Goal: Task Accomplishment & Management: Manage account settings

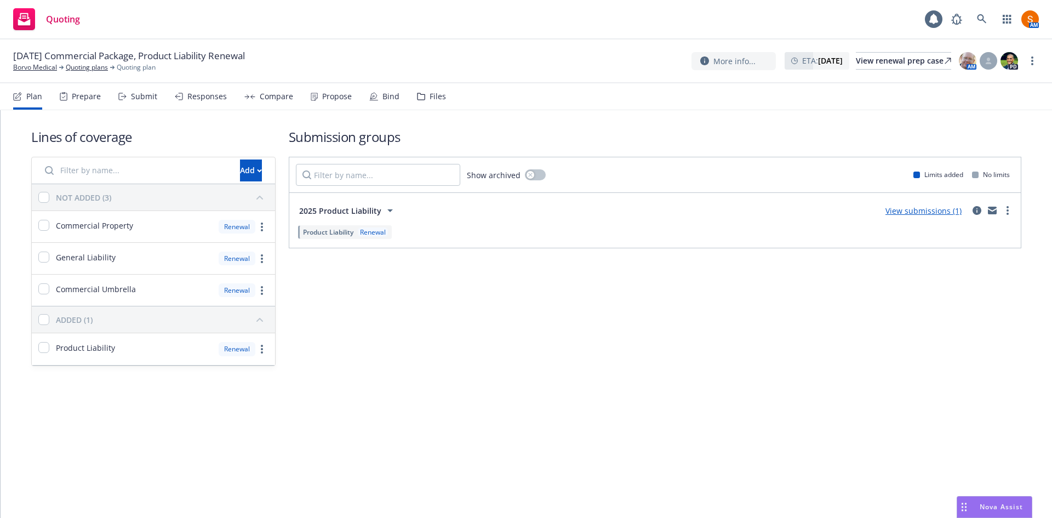
click at [338, 100] on div "Propose" at bounding box center [337, 96] width 30 height 9
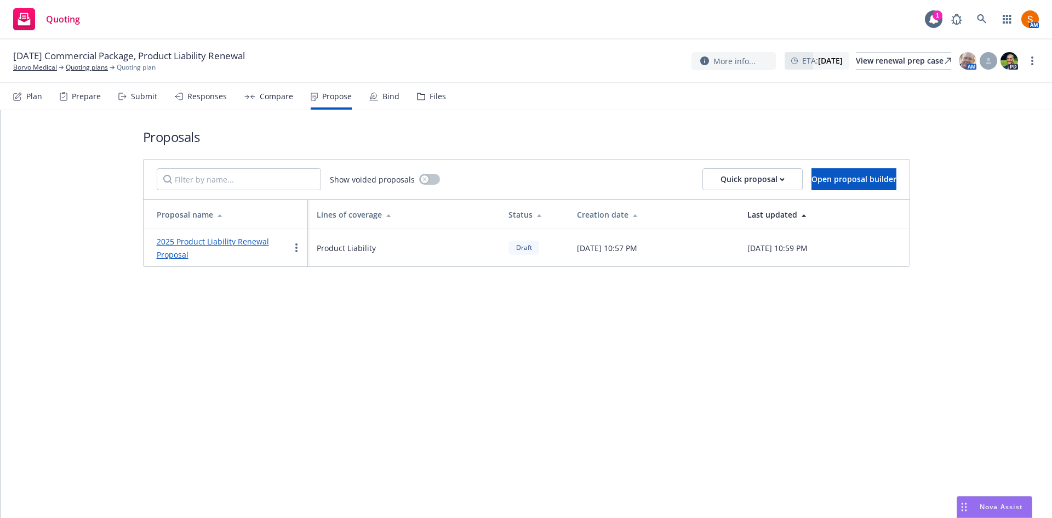
click at [219, 246] on link "2025 Product Liability Renewal Proposal" at bounding box center [213, 248] width 112 height 24
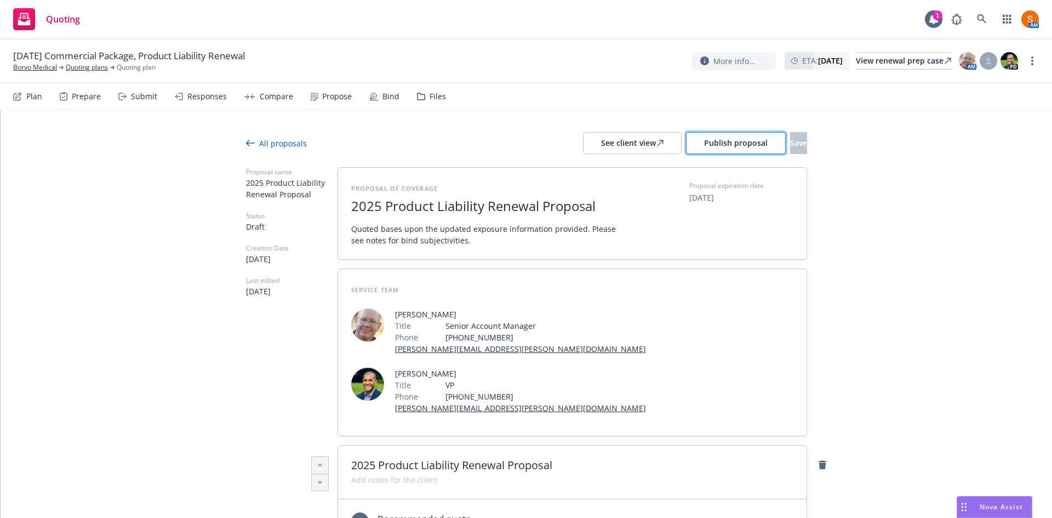
click at [704, 145] on span "Publish proposal" at bounding box center [736, 143] width 64 height 10
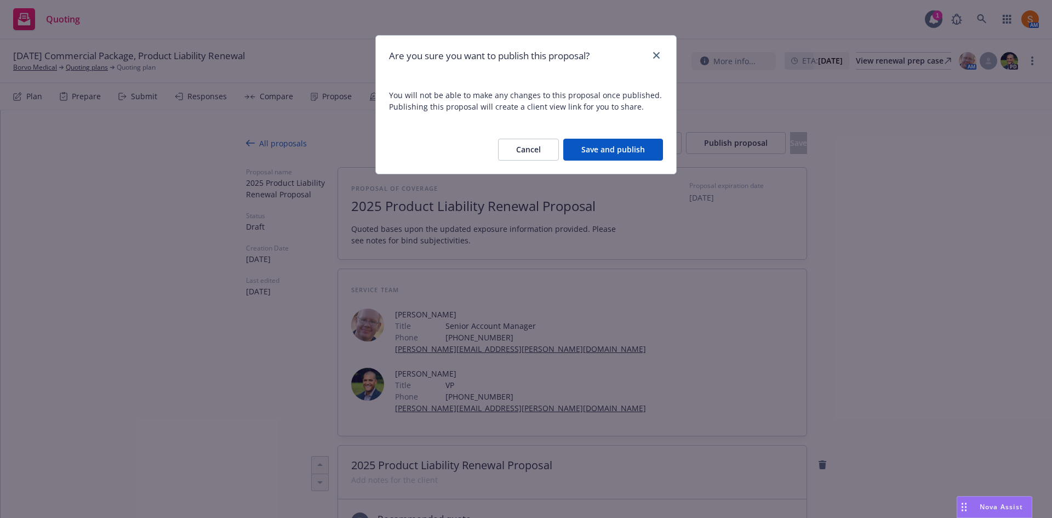
click at [601, 155] on button "Save and publish" at bounding box center [614, 150] width 100 height 22
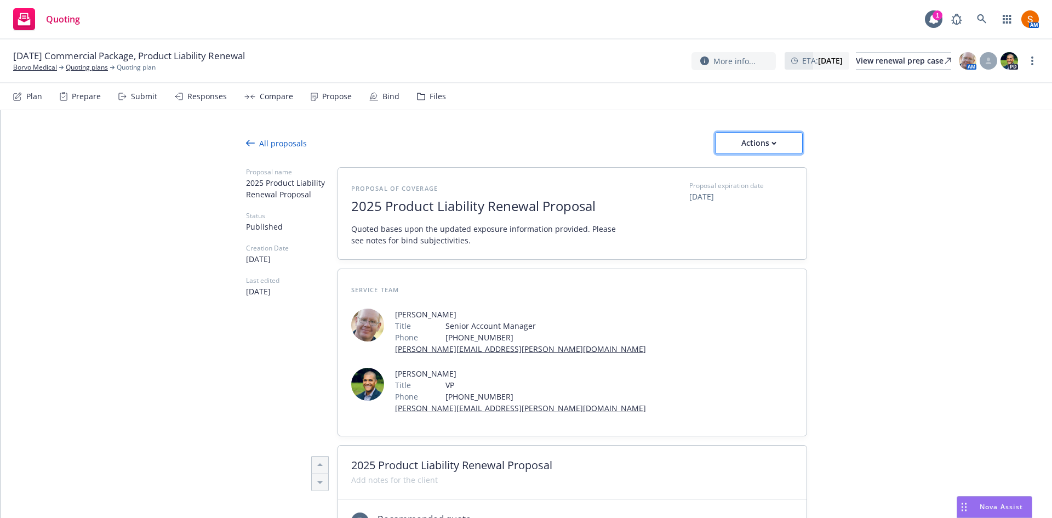
click at [757, 143] on div "Actions" at bounding box center [759, 143] width 52 height 21
click at [735, 172] on span "Copy proposal link" at bounding box center [759, 171] width 94 height 10
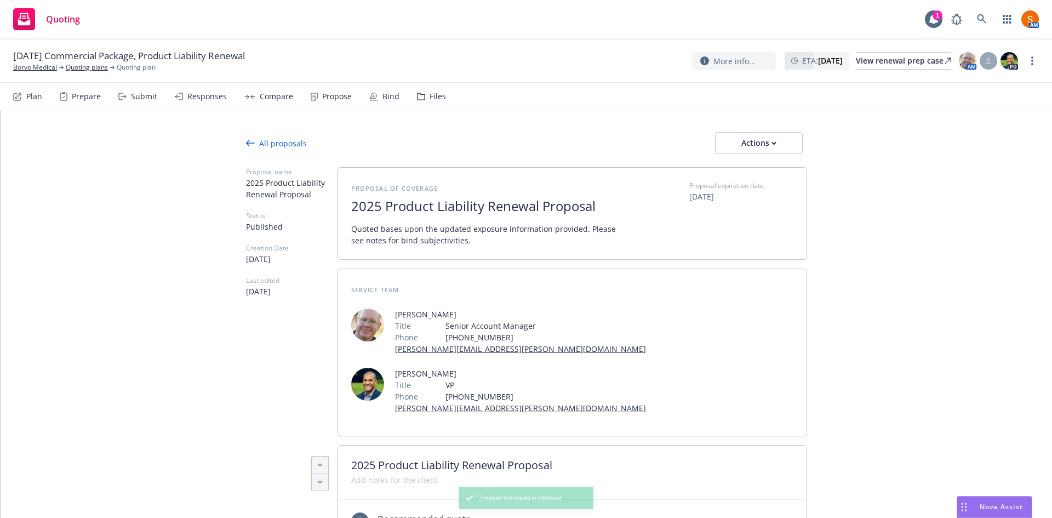
type textarea "x"
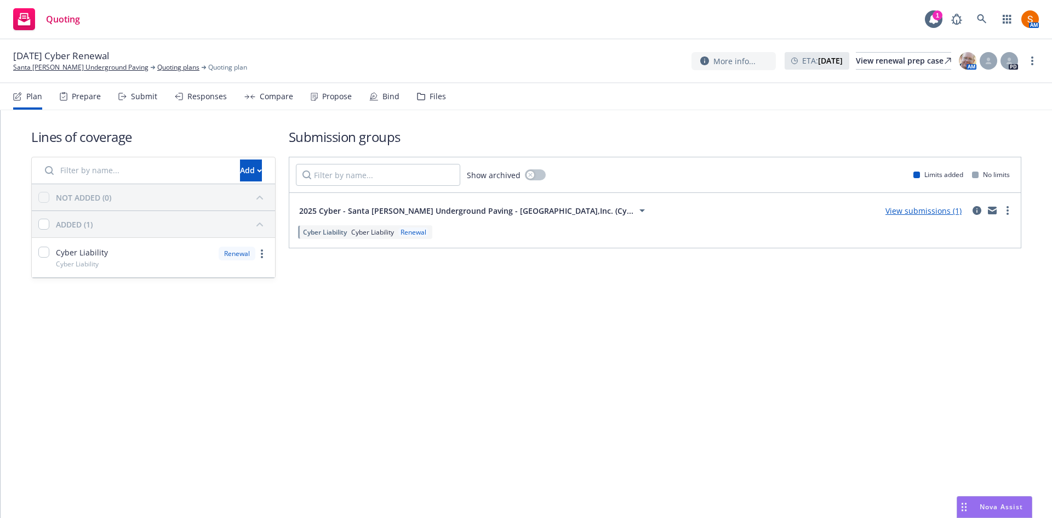
click at [364, 99] on div "Plan Prepare Submit Responses Compare Propose Bind Files" at bounding box center [229, 96] width 433 height 26
click at [375, 98] on div "Bind" at bounding box center [384, 96] width 30 height 26
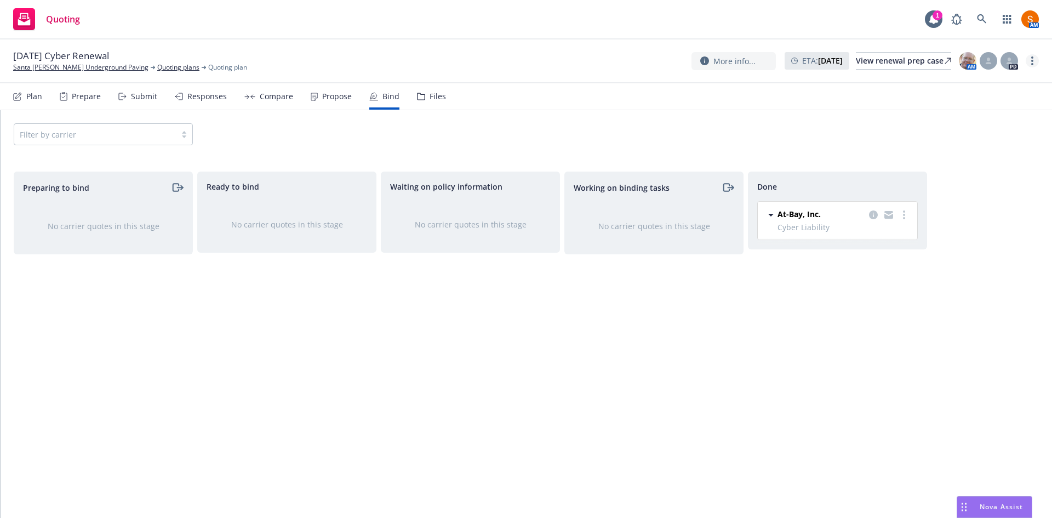
click at [1034, 65] on link "more" at bounding box center [1032, 60] width 13 height 13
click at [954, 169] on link "Archive quoting plan" at bounding box center [978, 171] width 122 height 22
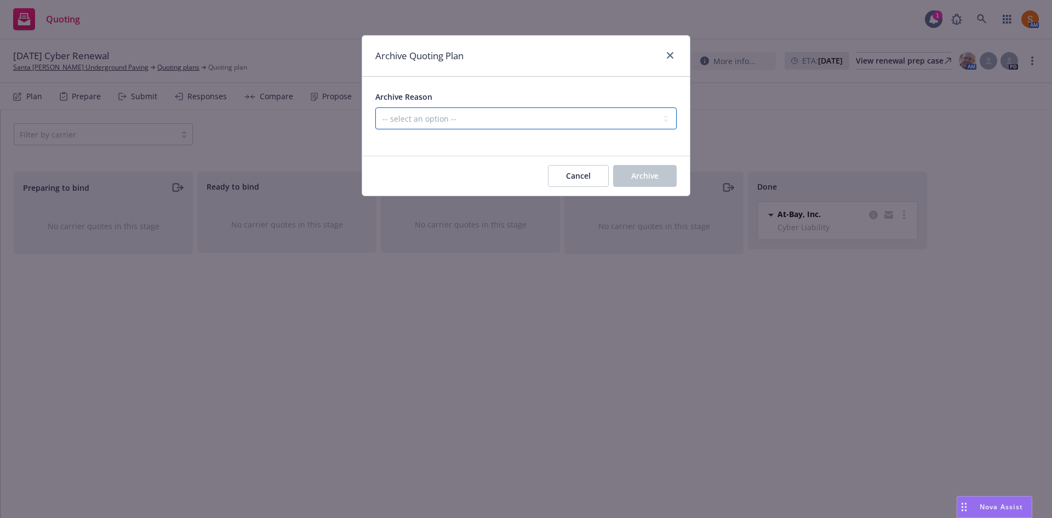
click at [608, 114] on select "-- select an option -- All policies in this renewal plan are auto-renewed Creat…" at bounding box center [525, 118] width 301 height 22
select select "ARCHIVED_RENEWAL_COMPLETED"
click at [375, 107] on select "-- select an option -- All policies in this renewal plan are auto-renewed Creat…" at bounding box center [525, 118] width 301 height 22
click at [629, 165] on button "Archive" at bounding box center [645, 176] width 64 height 22
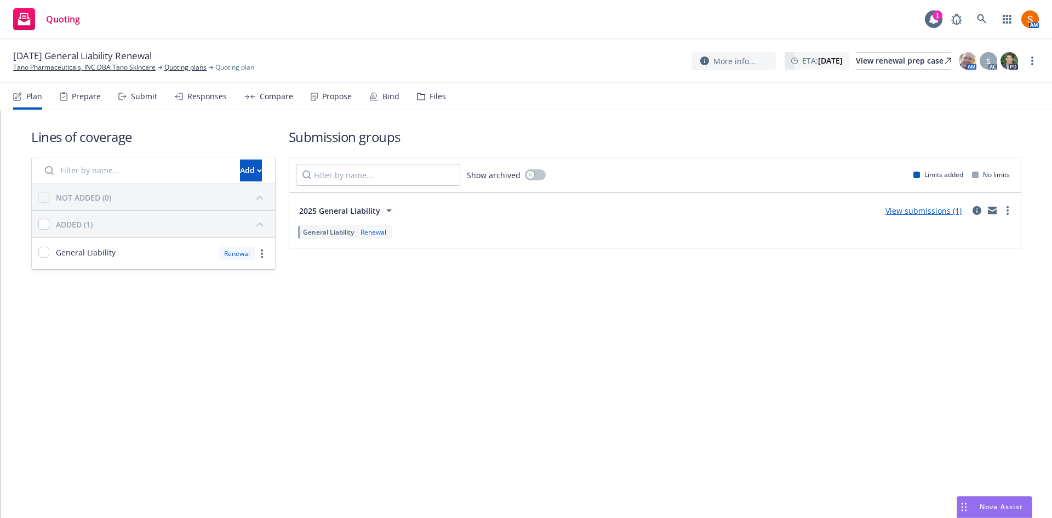
click at [381, 203] on button "2025 General Liability" at bounding box center [347, 211] width 103 height 22
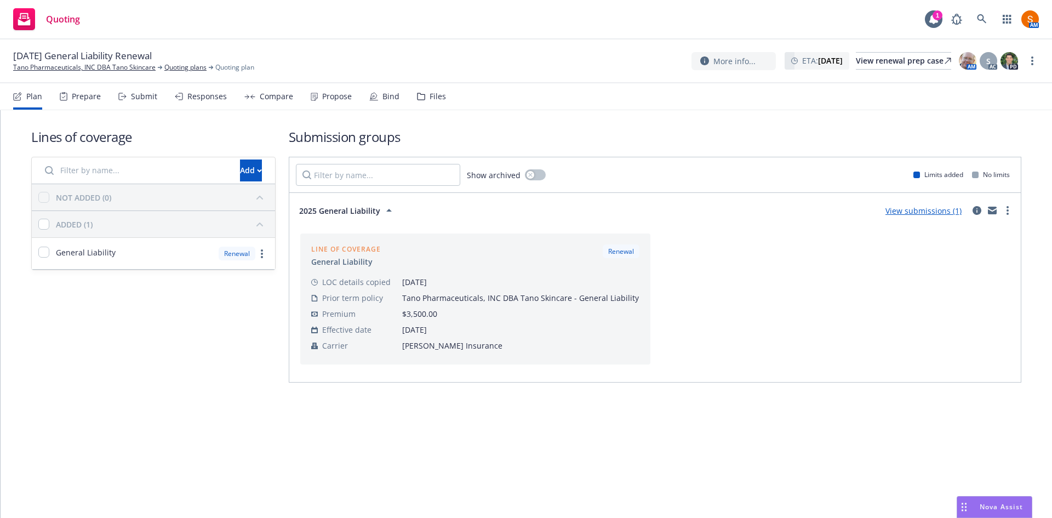
click at [374, 217] on button "2025 General Liability" at bounding box center [347, 211] width 103 height 22
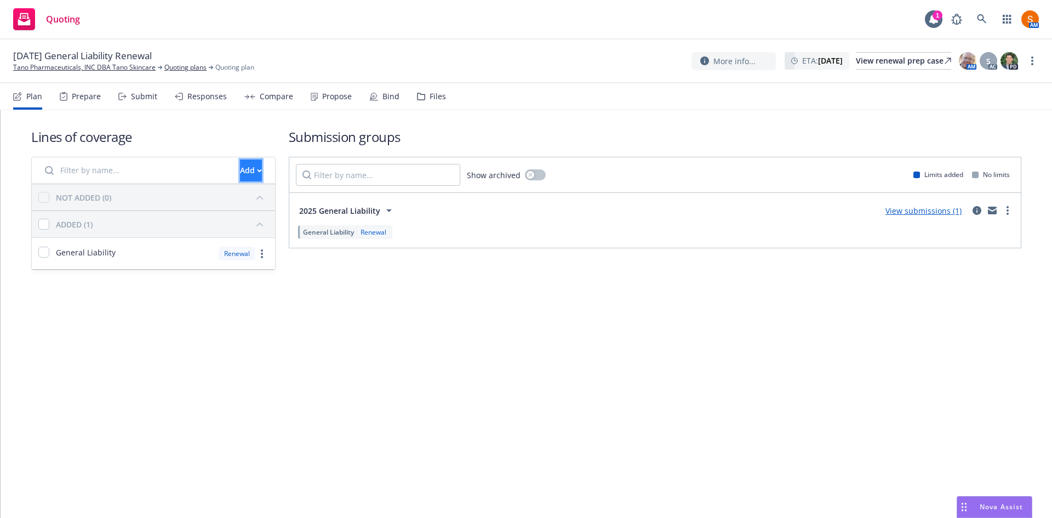
click at [244, 168] on button "Add" at bounding box center [251, 171] width 22 height 22
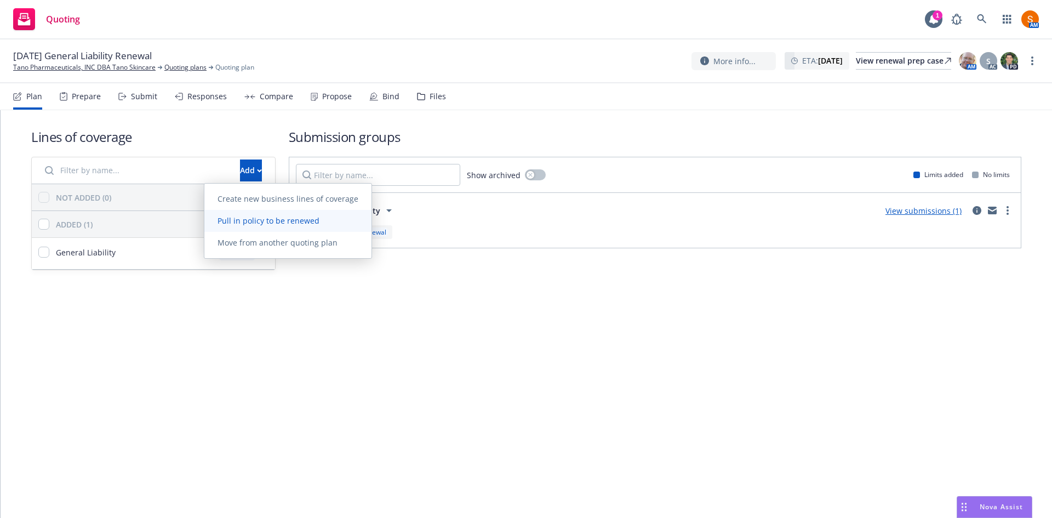
click at [255, 226] on link "Pull in policy to be renewed" at bounding box center [287, 221] width 167 height 22
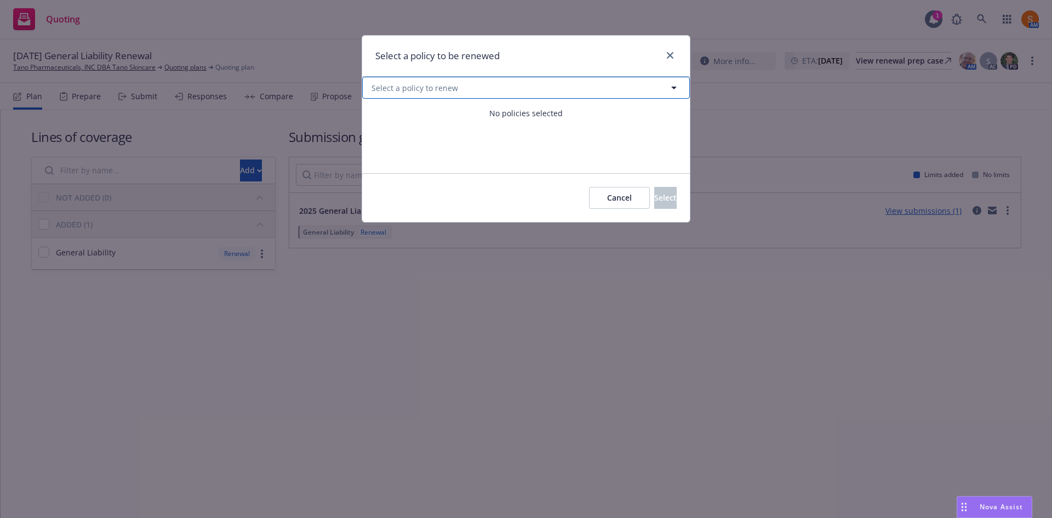
click at [460, 92] on button "Select a policy to renew" at bounding box center [526, 88] width 328 height 22
select select "ACTIVE"
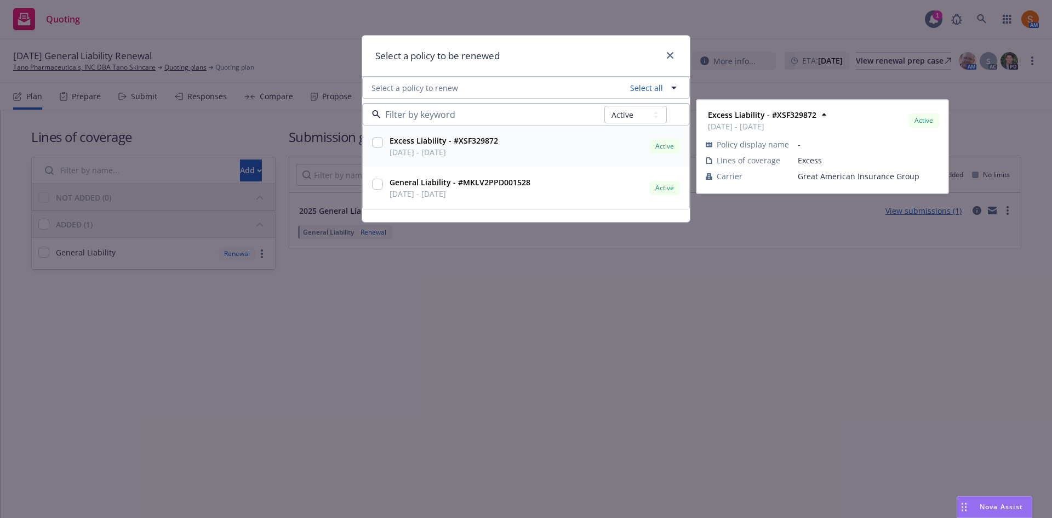
click at [377, 138] on input "checkbox" at bounding box center [377, 142] width 11 height 11
checkbox input "true"
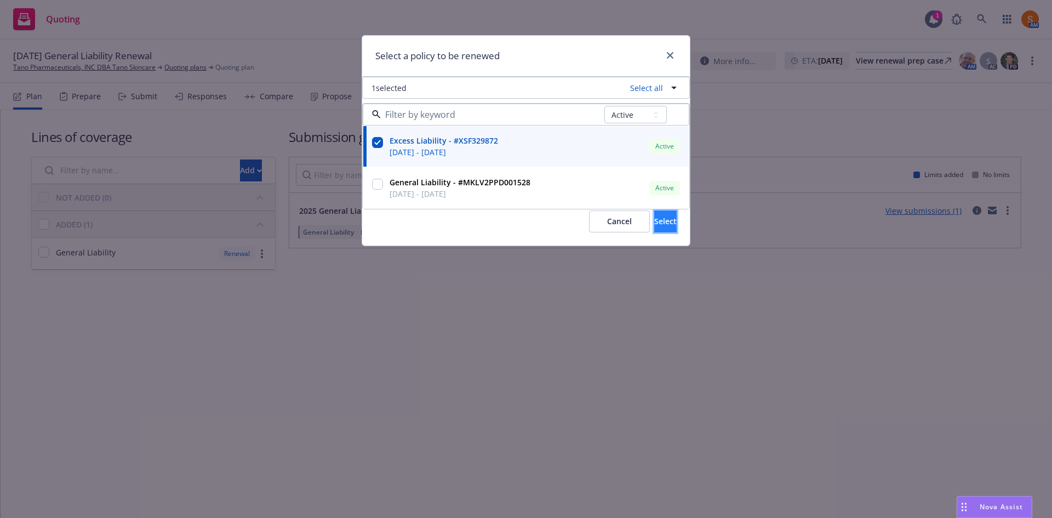
click at [655, 226] on span "Select" at bounding box center [666, 221] width 22 height 10
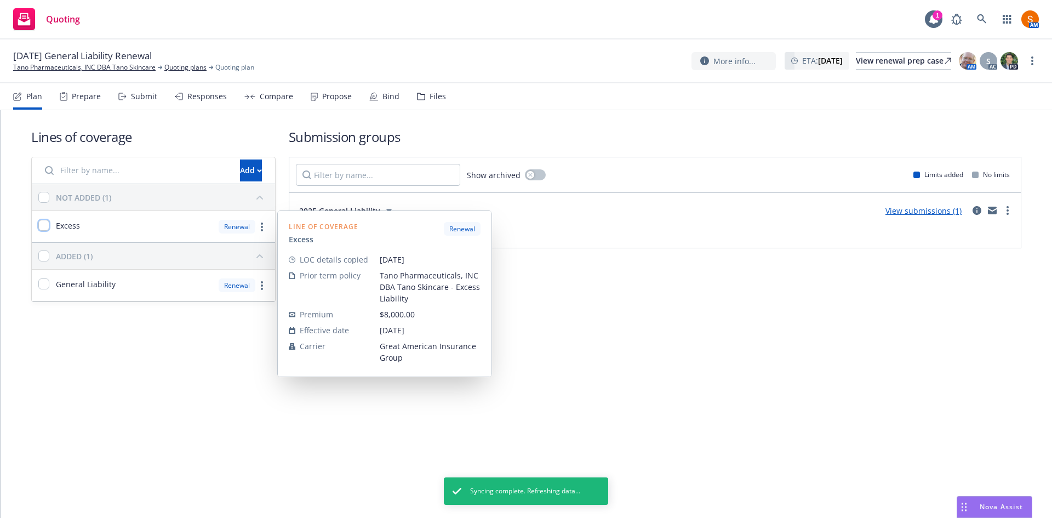
click at [45, 224] on input "checkbox" at bounding box center [43, 225] width 11 height 11
checkbox input "true"
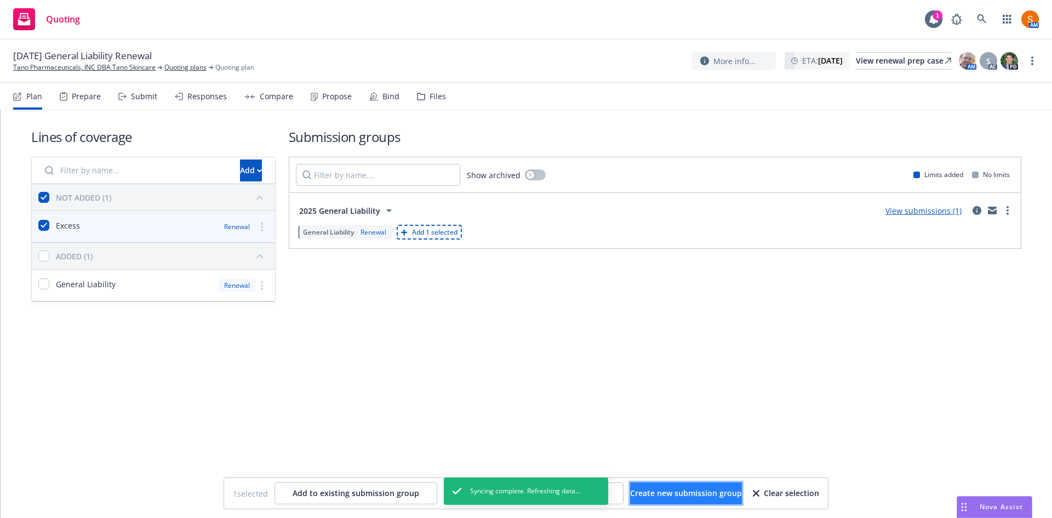
click at [651, 491] on span "Create new submission group" at bounding box center [686, 493] width 112 height 10
checkbox input "false"
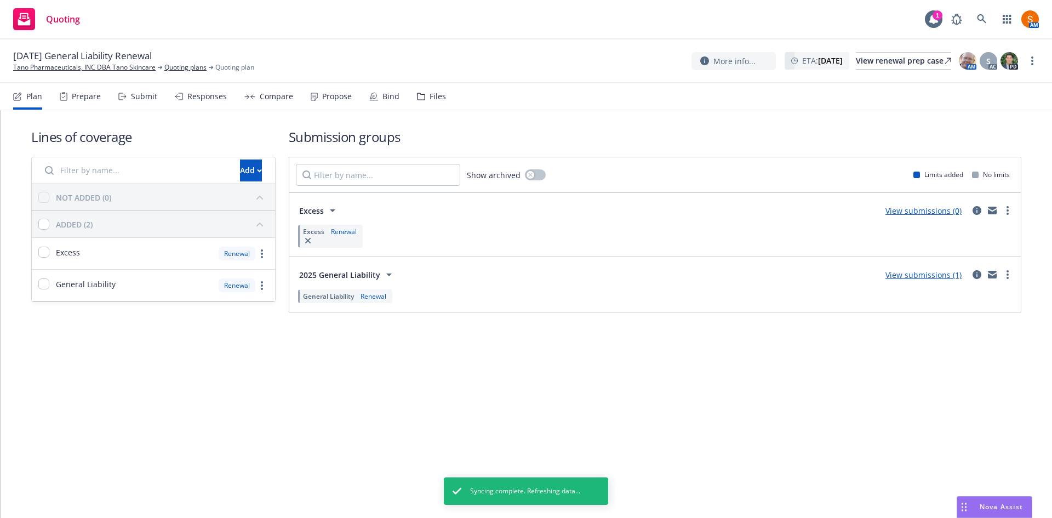
click at [132, 95] on div "Submit" at bounding box center [144, 96] width 26 height 9
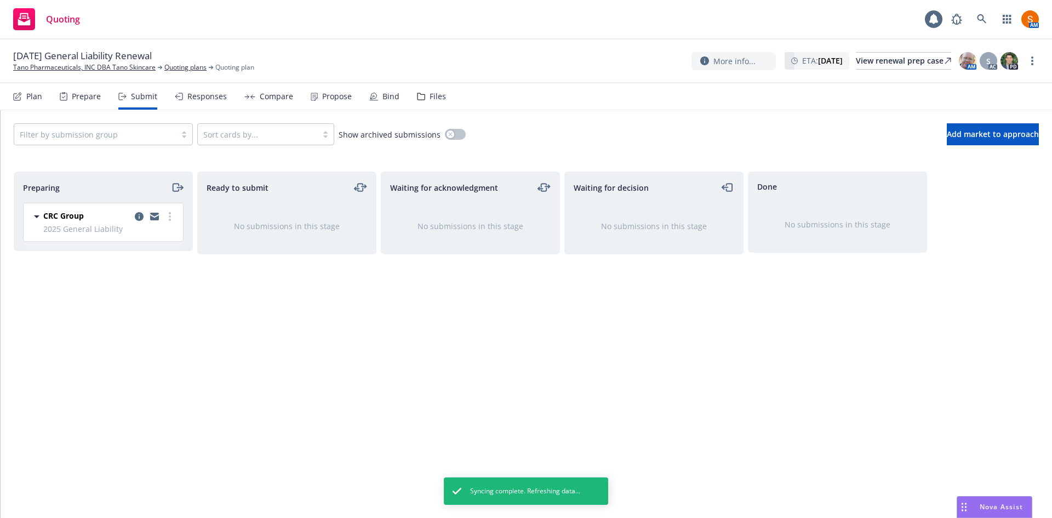
click at [22, 98] on div "Plan" at bounding box center [27, 96] width 29 height 26
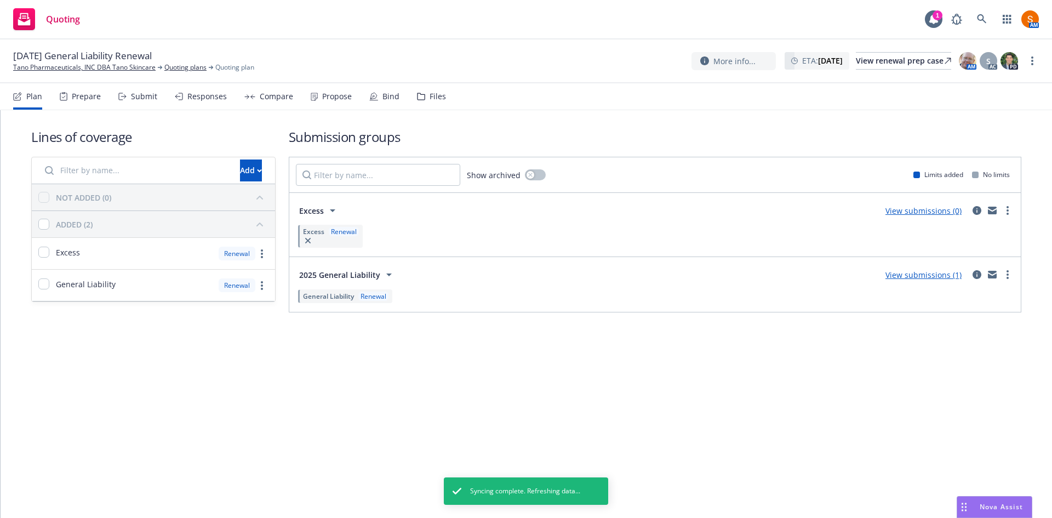
click at [335, 220] on button "Excess" at bounding box center [319, 211] width 47 height 22
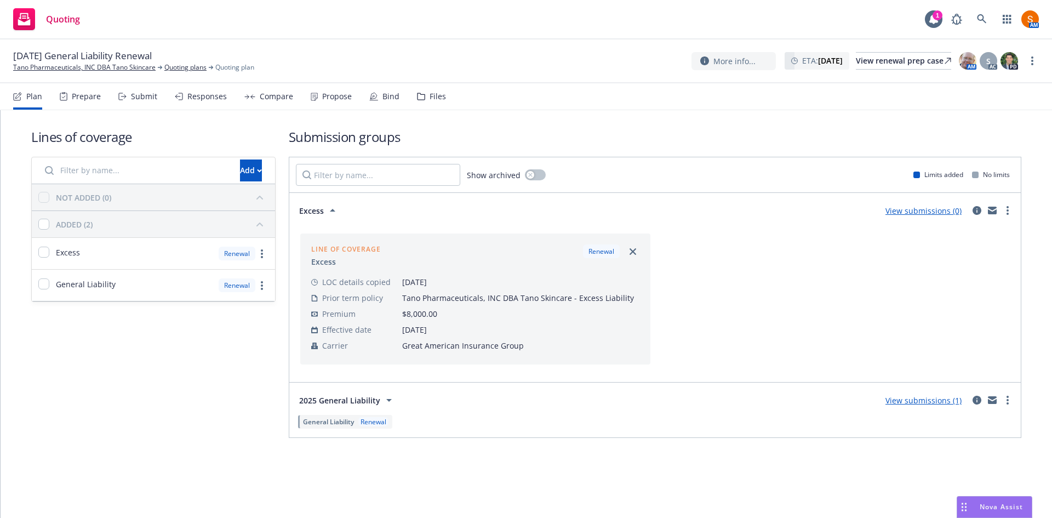
click at [127, 99] on div "Submit" at bounding box center [137, 96] width 39 height 26
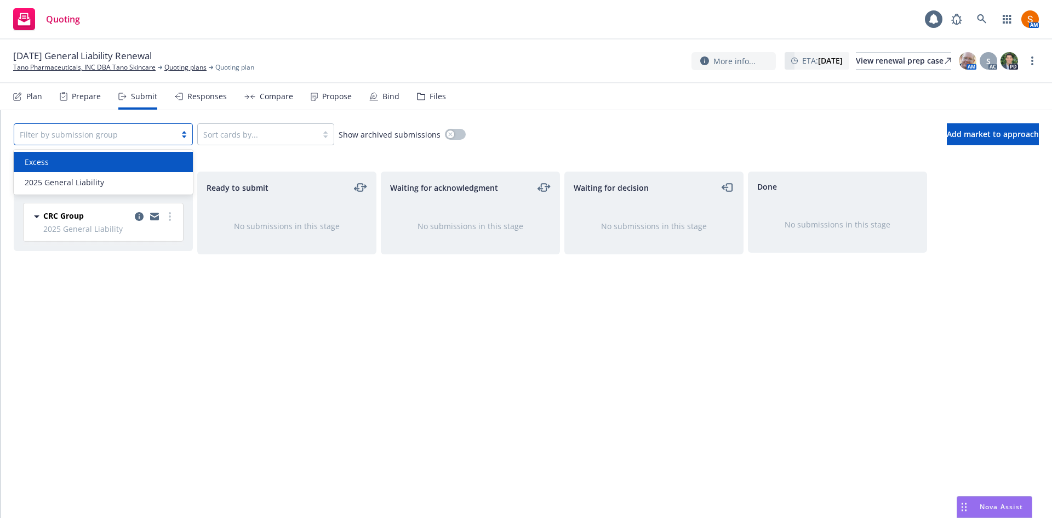
click at [96, 139] on div at bounding box center [95, 134] width 151 height 13
click at [82, 168] on div "Excess" at bounding box center [103, 162] width 179 height 20
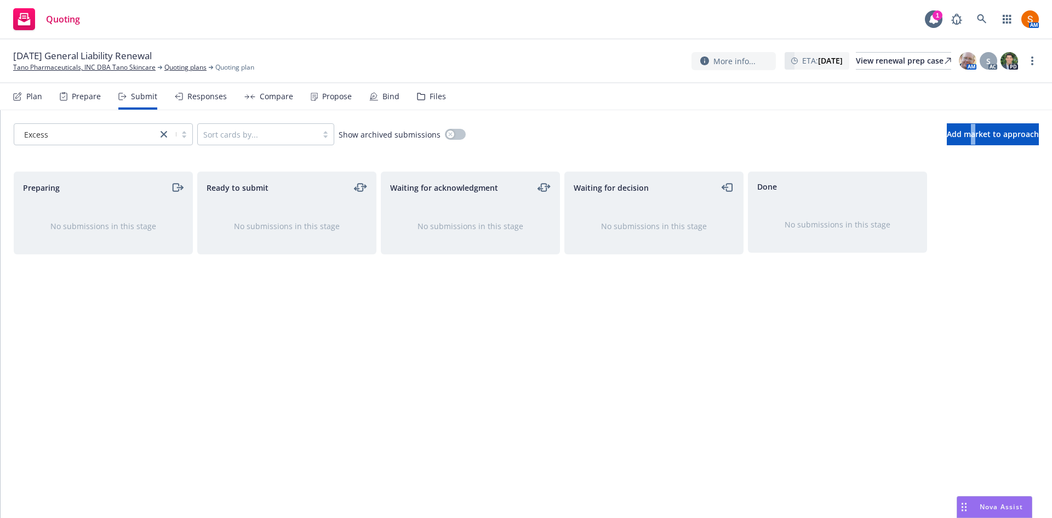
drag, startPoint x: 957, startPoint y: 153, endPoint x: 959, endPoint y: 149, distance: 5.6
click at [959, 149] on div "Excess Sort cards by... Show archived submissions Add market to approach" at bounding box center [527, 134] width 1052 height 48
click at [955, 137] on span "Add market to approach" at bounding box center [993, 134] width 92 height 10
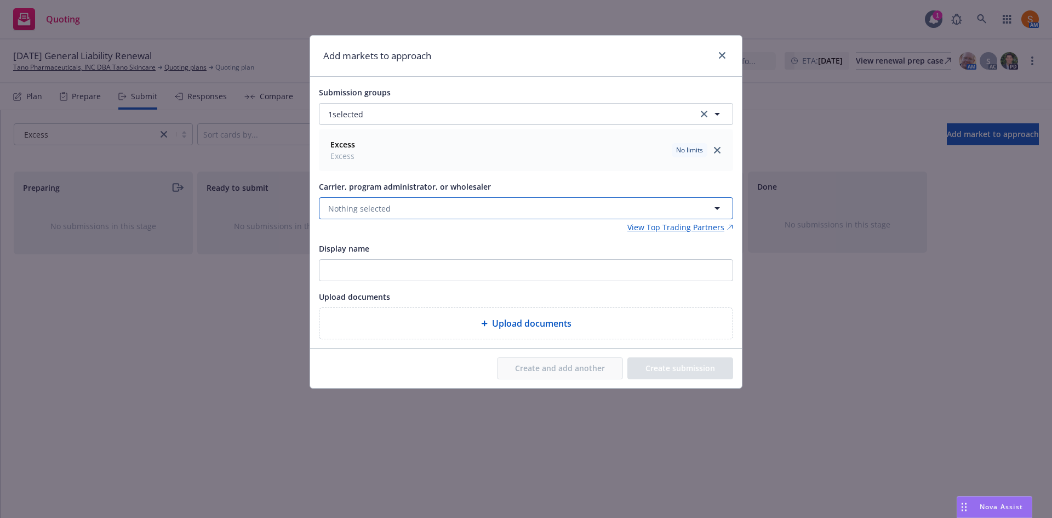
click at [400, 207] on button "Nothing selected" at bounding box center [526, 208] width 414 height 22
type input "r"
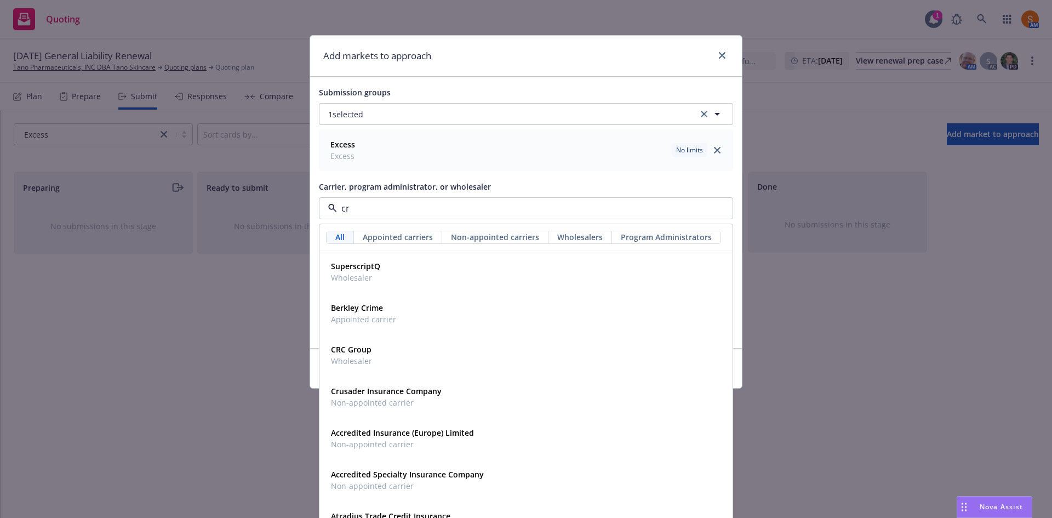
type input "crc"
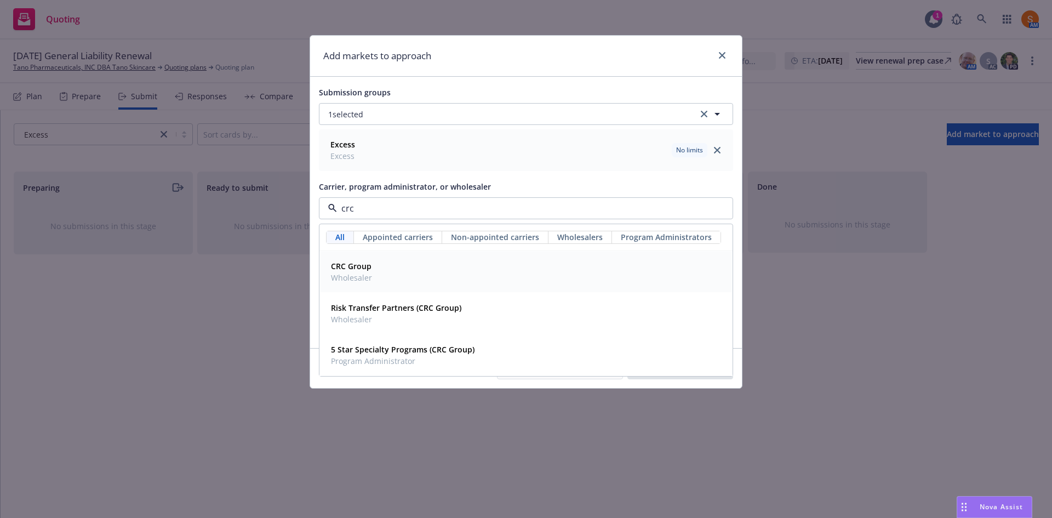
click at [366, 274] on span "Wholesaler" at bounding box center [351, 278] width 41 height 12
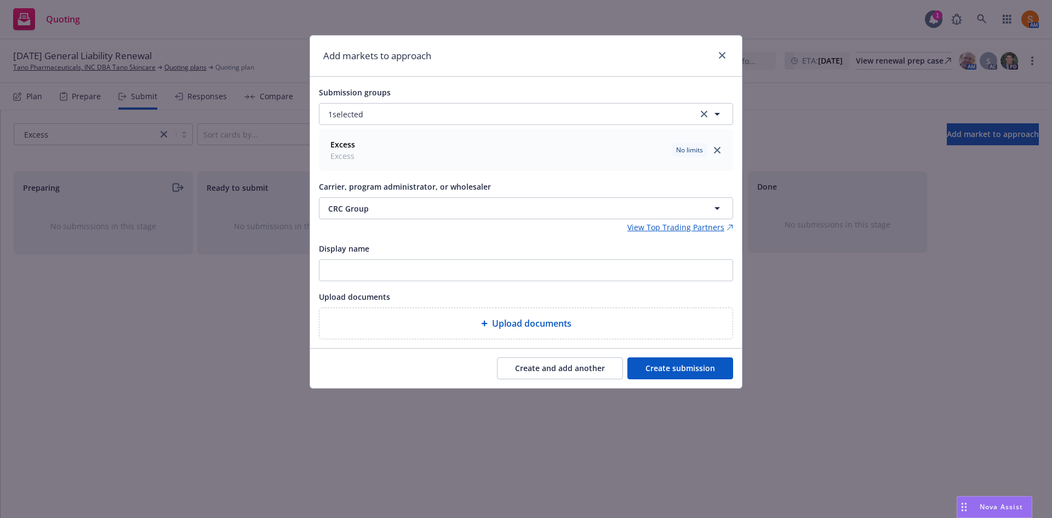
click at [680, 359] on button "Create submission" at bounding box center [681, 368] width 106 height 22
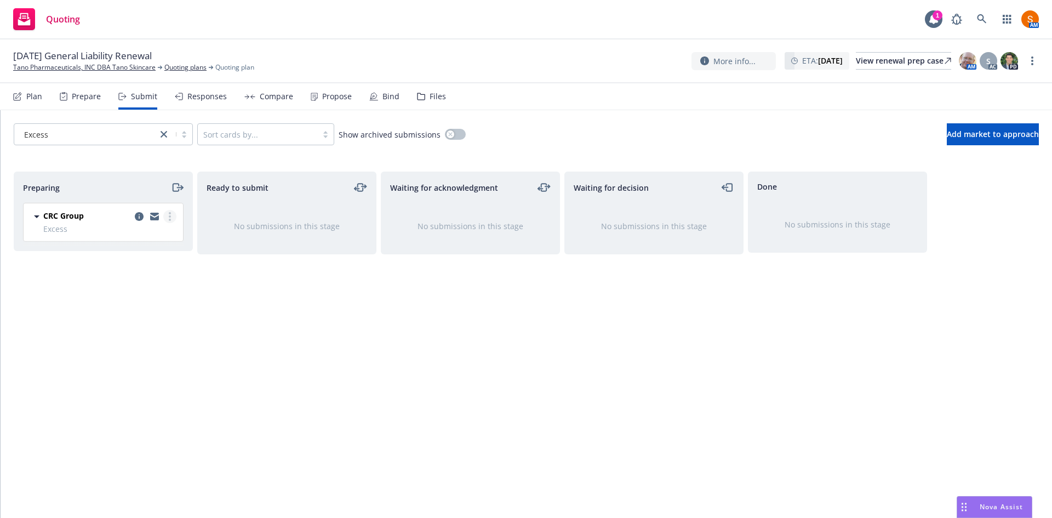
click at [173, 213] on link "more" at bounding box center [169, 216] width 13 height 13
click at [131, 233] on link "Complete preparation" at bounding box center [121, 239] width 110 height 22
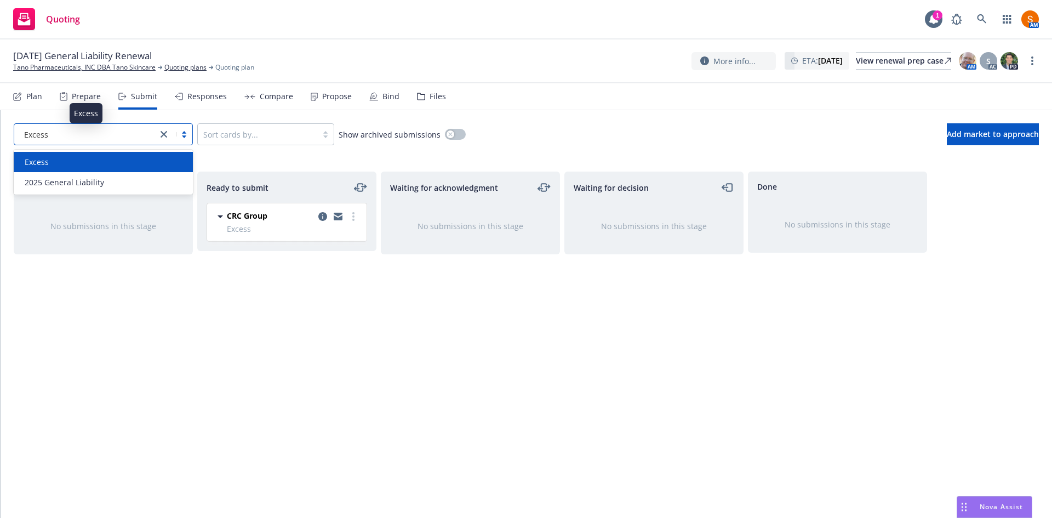
click at [106, 133] on div "Excess" at bounding box center [86, 135] width 132 height 12
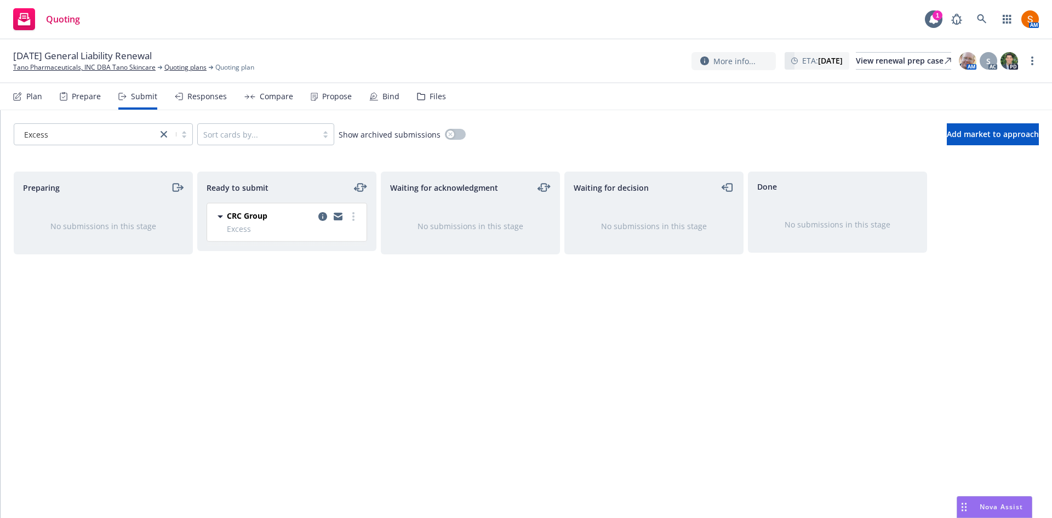
drag, startPoint x: 79, startPoint y: 196, endPoint x: 89, endPoint y: 179, distance: 19.2
click at [89, 179] on div "Preparing" at bounding box center [103, 187] width 178 height 31
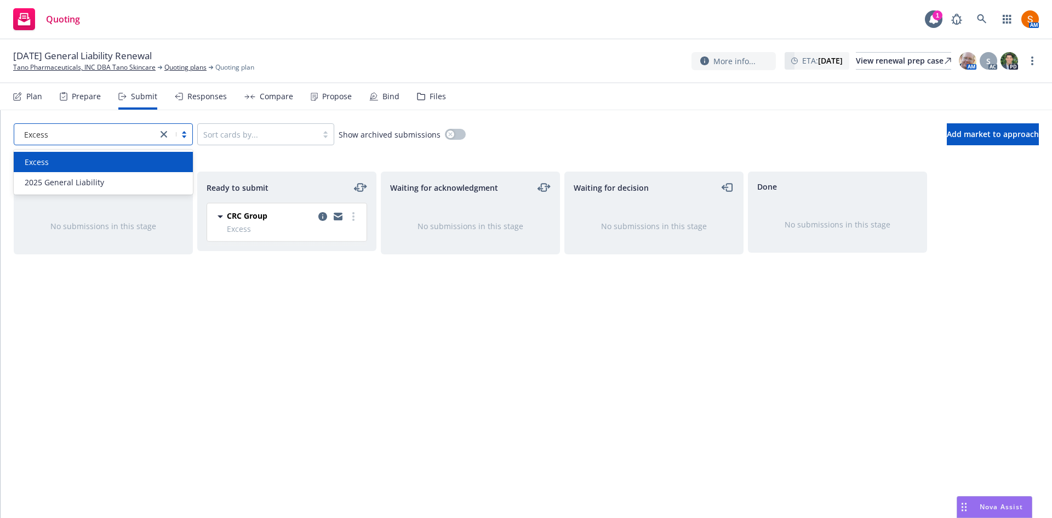
click at [83, 141] on div "Excess" at bounding box center [85, 135] width 143 height 18
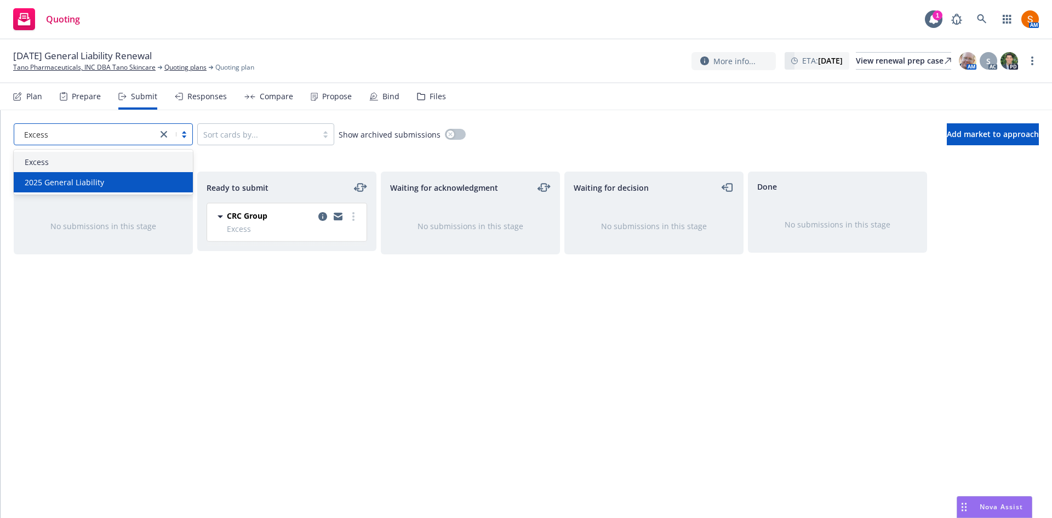
click at [76, 180] on span "2025 General Liability" at bounding box center [64, 183] width 79 height 12
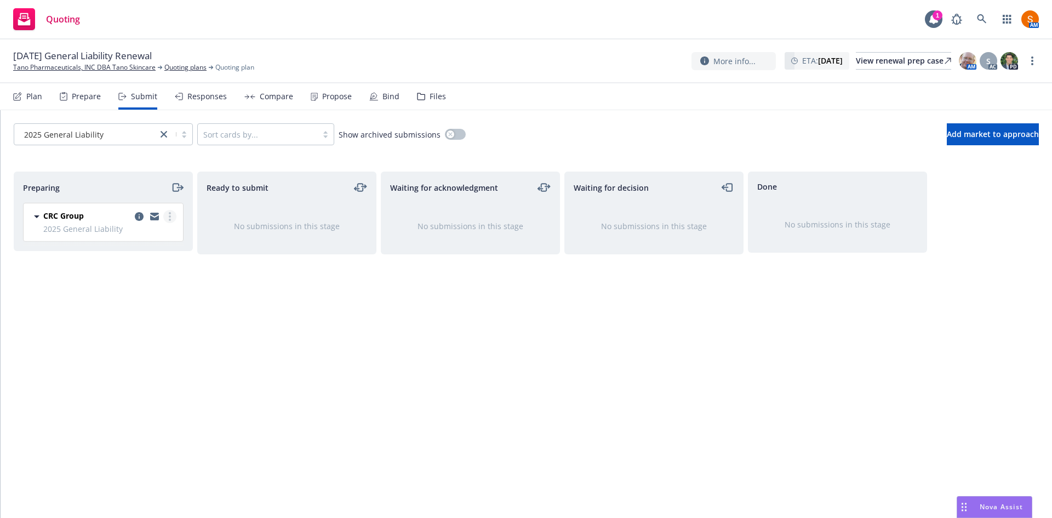
click at [173, 216] on link "more" at bounding box center [169, 216] width 13 height 13
click at [139, 236] on span "Complete preparation" at bounding box center [119, 239] width 107 height 10
